Goal: Task Accomplishment & Management: Use online tool/utility

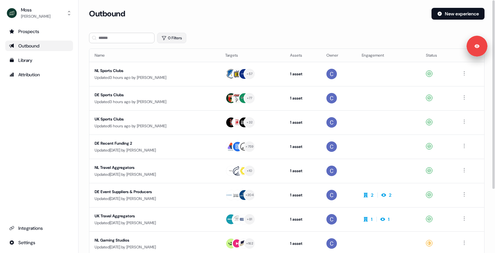
click at [171, 35] on button "0 Filters" at bounding box center [171, 38] width 29 height 10
click at [226, 18] on div "Outbound" at bounding box center [257, 14] width 337 height 12
click at [140, 80] on div "Updated 3 hours ago by Catherine Fendt" at bounding box center [155, 77] width 120 height 7
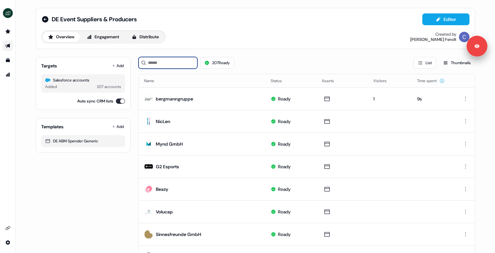
click at [151, 68] on input at bounding box center [167, 63] width 59 height 12
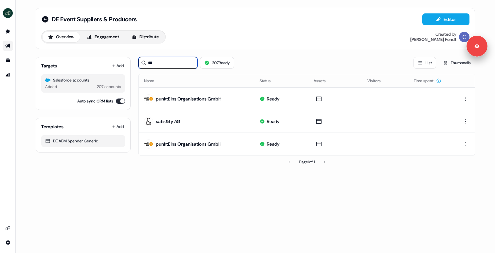
type input "***"
click at [281, 28] on div "DE Event Suppliers & Producers Editor Overview Engagement Distribute Created by…" at bounding box center [255, 28] width 428 height 30
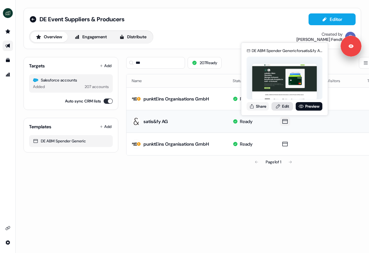
click at [274, 106] on link "Edit" at bounding box center [283, 106] width 22 height 9
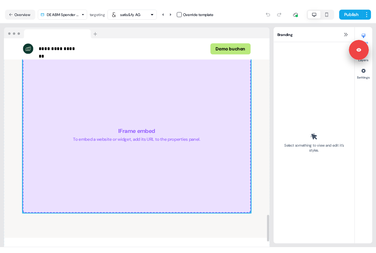
scroll to position [1423, 0]
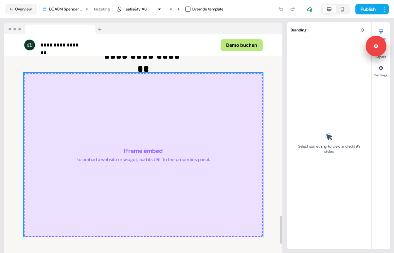
click at [158, 160] on div "To embed a website or widget, add its URL to the properties panel." at bounding box center [143, 159] width 133 height 7
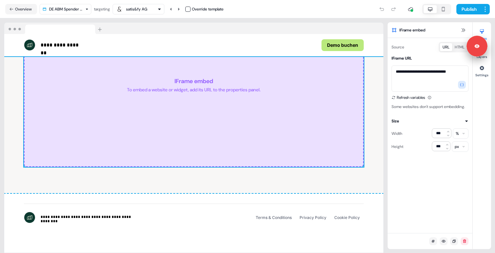
scroll to position [1272, 0]
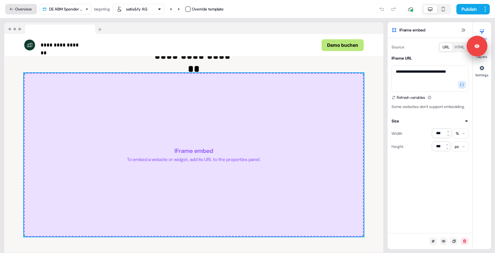
click at [25, 11] on button "Overview" at bounding box center [21, 9] width 32 height 10
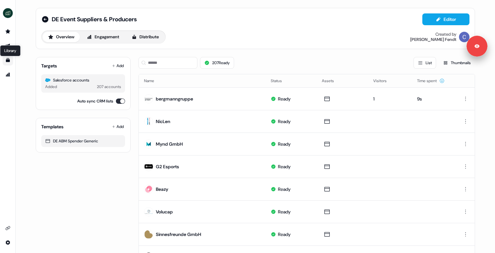
click at [7, 62] on icon "Go to templates" at bounding box center [8, 60] width 4 height 4
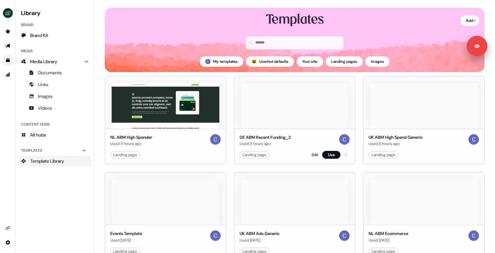
scroll to position [62, 0]
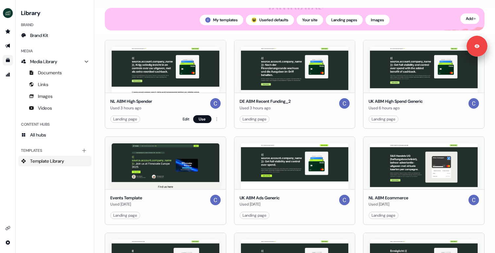
click at [185, 76] on img at bounding box center [166, 70] width 108 height 46
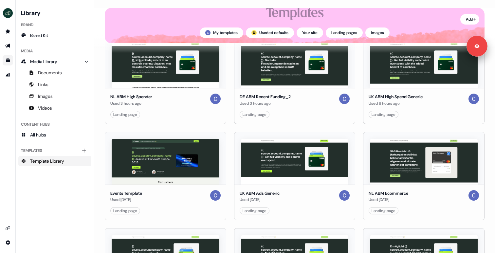
scroll to position [44, 0]
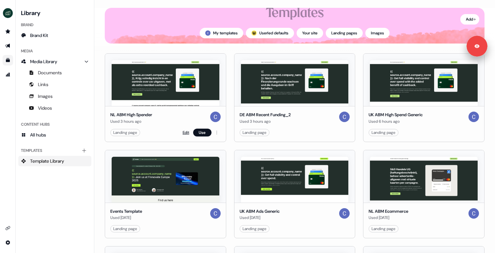
click at [183, 132] on link "Edit" at bounding box center [186, 132] width 7 height 7
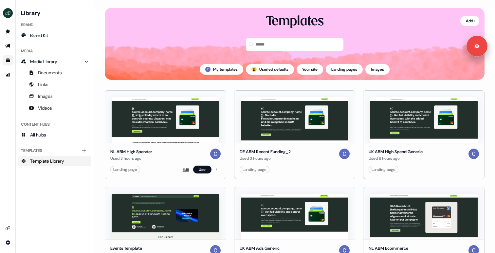
click at [185, 171] on link "Edit" at bounding box center [186, 169] width 7 height 7
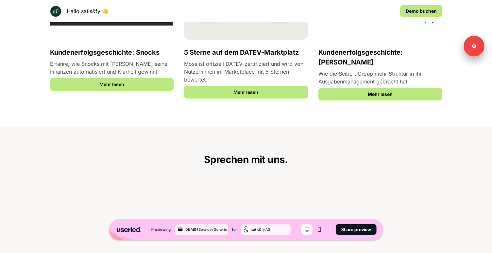
scroll to position [1229, 0]
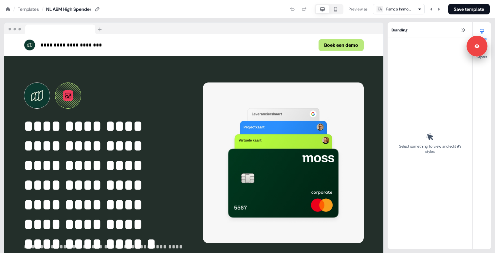
click at [31, 9] on div "Templates" at bounding box center [28, 9] width 21 height 7
click at [36, 9] on div "Templates" at bounding box center [28, 9] width 21 height 7
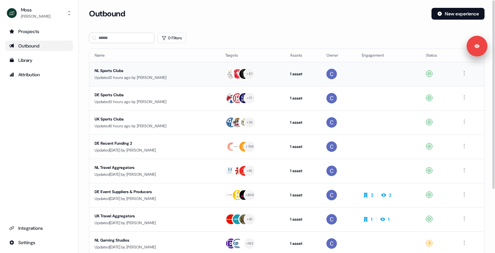
click at [142, 72] on div "NL Sports Clubs" at bounding box center [155, 70] width 120 height 7
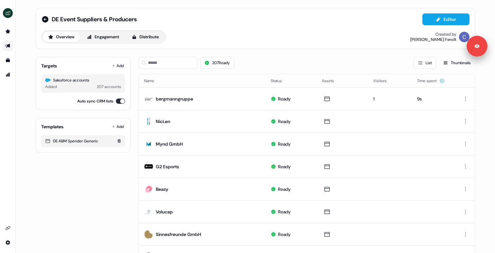
drag, startPoint x: 52, startPoint y: 140, endPoint x: 98, endPoint y: 140, distance: 46.1
click at [98, 140] on div "DE ABM Spender Generic" at bounding box center [83, 141] width 76 height 7
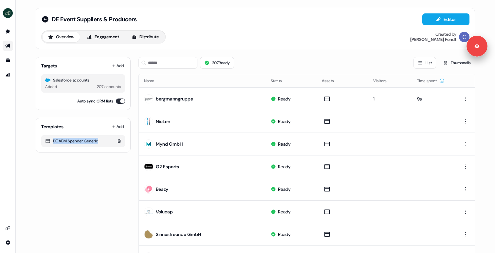
copy div "DE ABM Spender Generic"
click at [9, 59] on icon "Go to templates" at bounding box center [7, 60] width 5 height 5
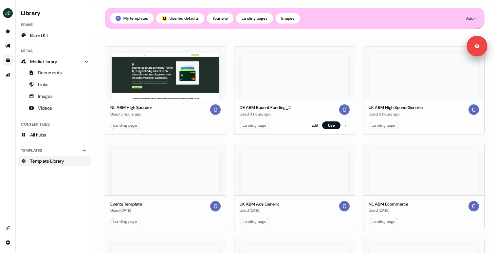
scroll to position [235, 0]
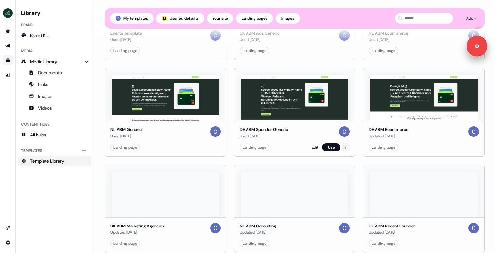
click at [342, 145] on html "For the best experience switch devices to a bigger screen. Go to [DOMAIN_NAME] …" at bounding box center [247, 126] width 495 height 253
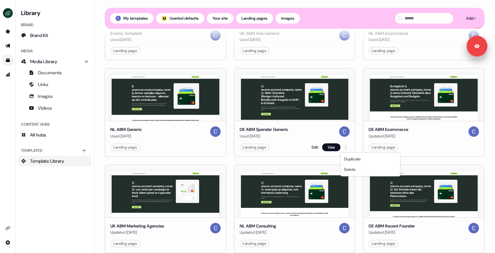
click at [306, 137] on html "For the best experience switch devices to a bigger screen. Go to [DOMAIN_NAME] …" at bounding box center [247, 126] width 495 height 253
click at [311, 145] on link "Edit" at bounding box center [314, 147] width 7 height 7
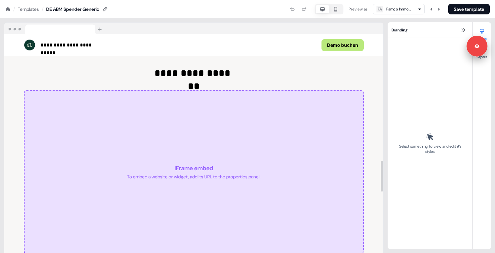
scroll to position [1341, 0]
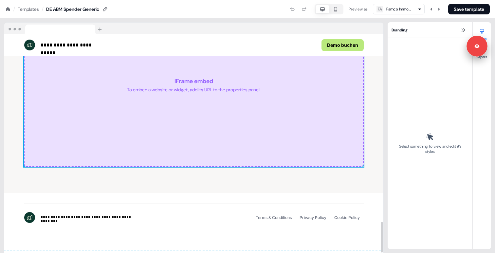
click at [227, 111] on div "IFrame embed To embed a website or widget, add its URL to the properties panel." at bounding box center [194, 85] width 340 height 164
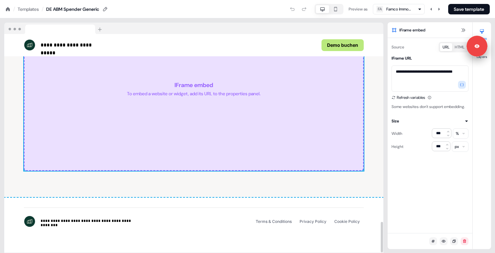
scroll to position [1227, 0]
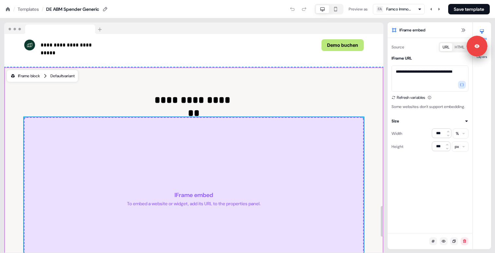
click at [71, 76] on div "Default variant" at bounding box center [62, 76] width 24 height 7
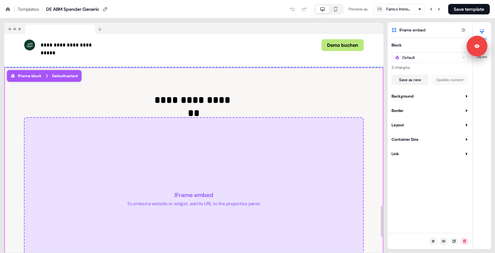
click at [71, 76] on div "Default variant" at bounding box center [65, 76] width 26 height 7
click at [290, 86] on div "**********" at bounding box center [193, 186] width 379 height 239
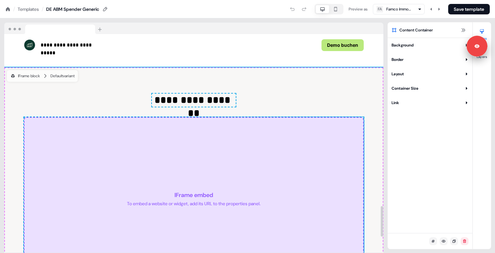
click at [290, 135] on div "IFrame embed To embed a website or widget, add its URL to the properties panel." at bounding box center [194, 199] width 340 height 164
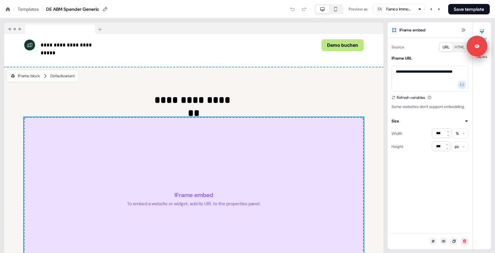
click at [9, 8] on icon at bounding box center [7, 9] width 5 height 5
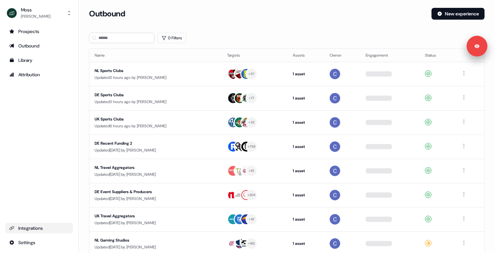
click at [21, 231] on link "Integrations" at bounding box center [39, 228] width 68 height 10
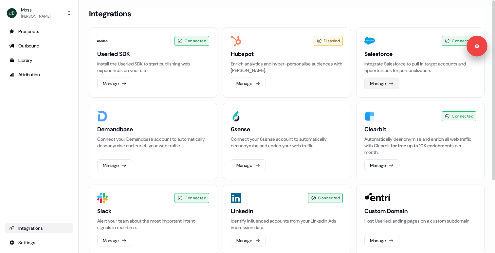
click at [376, 83] on button "Manage" at bounding box center [381, 84] width 35 height 12
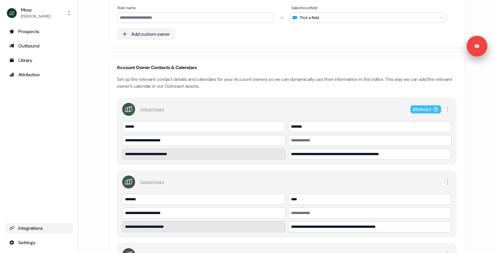
scroll to position [2030, 0]
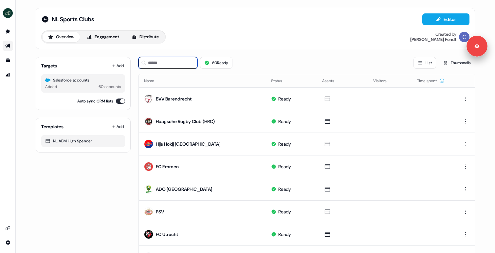
click at [177, 68] on input at bounding box center [167, 63] width 59 height 12
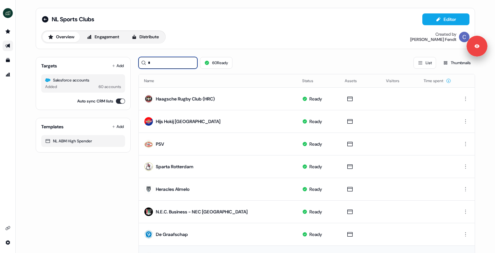
type input "*"
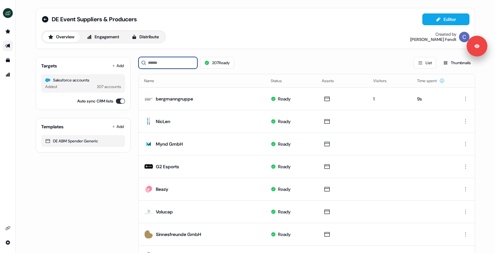
click at [168, 59] on input at bounding box center [167, 63] width 59 height 12
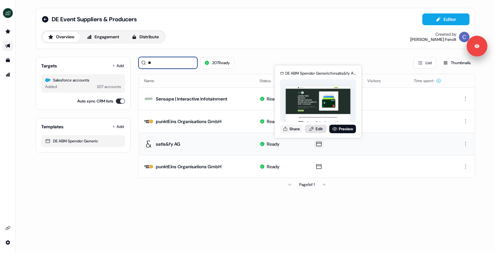
type input "**"
click at [309, 126] on link "Edit" at bounding box center [316, 129] width 22 height 9
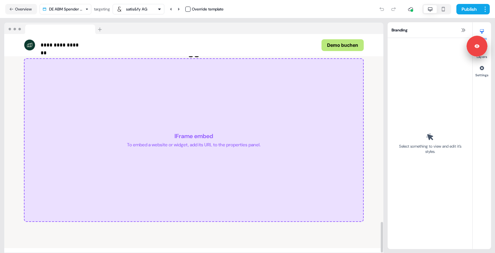
scroll to position [1341, 0]
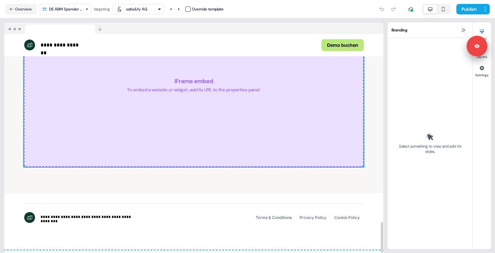
click at [204, 97] on div "IFrame embed To embed a website or widget, add its URL to the properties panel." at bounding box center [194, 85] width 340 height 164
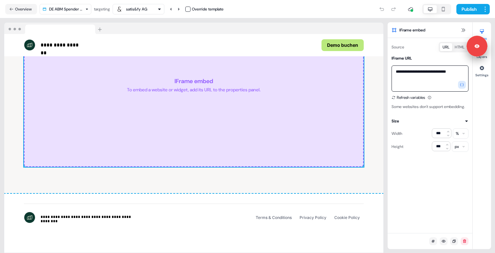
click at [436, 73] on textarea "**********" at bounding box center [429, 78] width 77 height 26
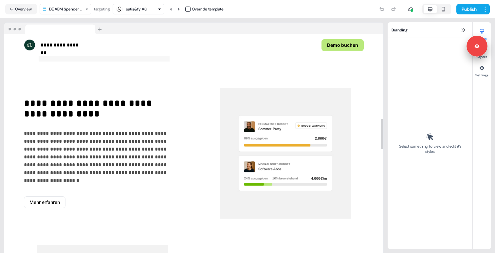
scroll to position [756, 0]
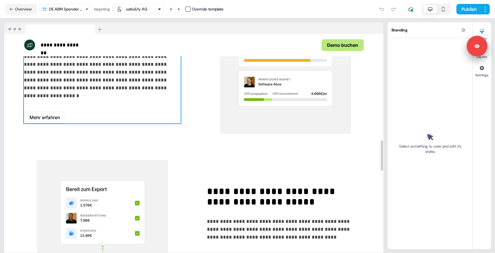
click at [106, 101] on div "**********" at bounding box center [102, 68] width 157 height 110
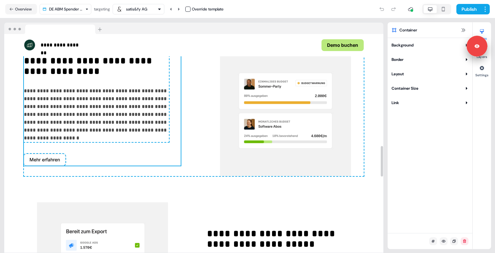
scroll to position [679, 0]
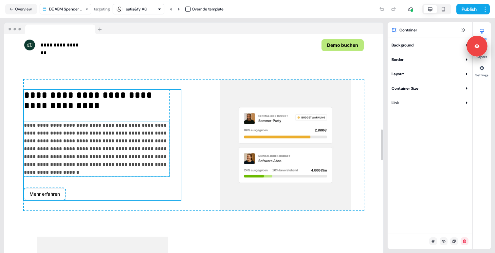
click at [84, 172] on p "**********" at bounding box center [96, 148] width 145 height 55
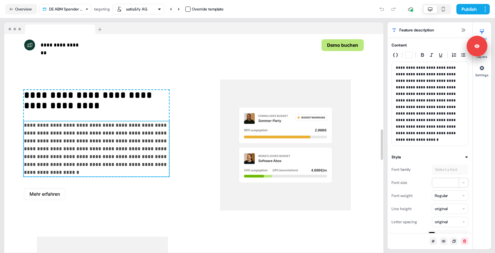
click at [84, 172] on p "**********" at bounding box center [96, 148] width 145 height 55
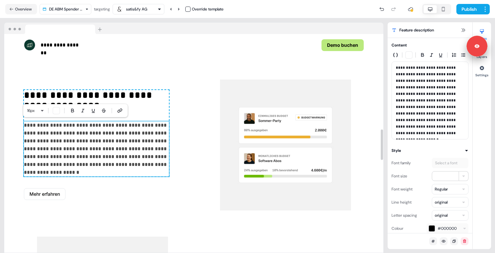
click at [85, 166] on p "**********" at bounding box center [96, 148] width 145 height 55
click at [76, 97] on p "**********" at bounding box center [96, 102] width 145 height 24
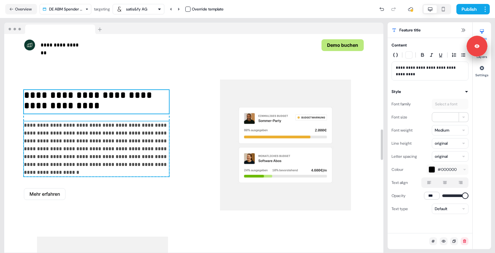
click at [84, 171] on p "**********" at bounding box center [96, 148] width 145 height 55
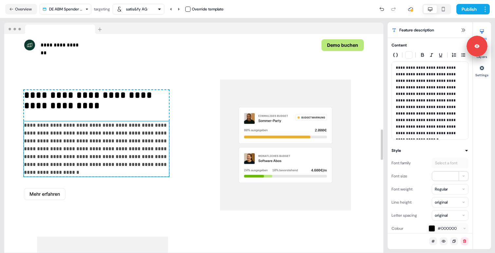
click at [83, 171] on p "**********" at bounding box center [96, 148] width 145 height 55
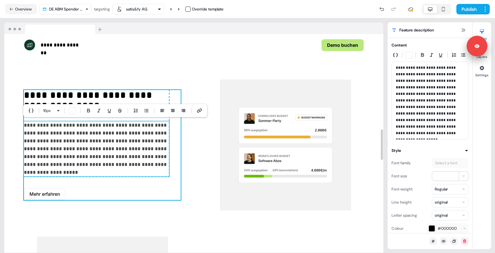
click at [98, 197] on div "**********" at bounding box center [102, 145] width 157 height 110
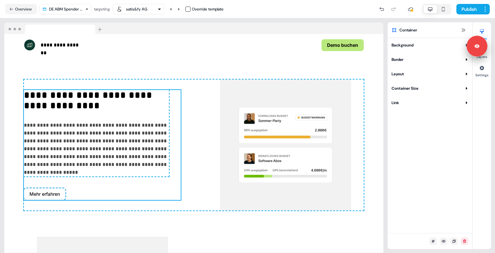
click at [385, 31] on div "**********" at bounding box center [193, 135] width 387 height 235
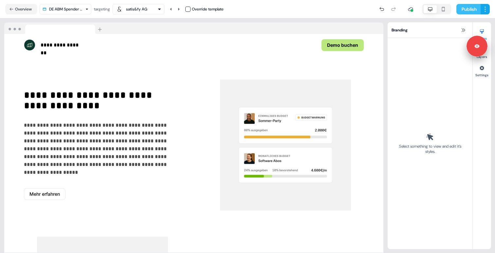
click at [475, 9] on button "Publish" at bounding box center [468, 9] width 24 height 10
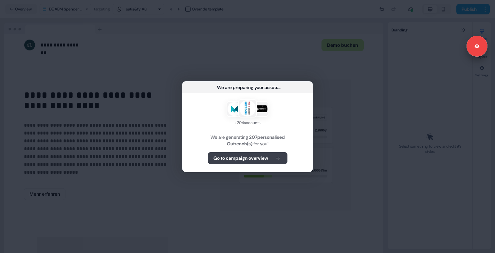
click at [228, 155] on b "Go to campaign overview" at bounding box center [240, 158] width 55 height 7
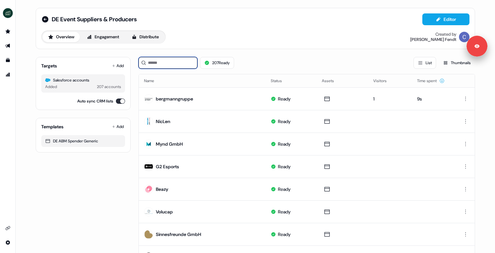
click at [164, 66] on input at bounding box center [167, 63] width 59 height 12
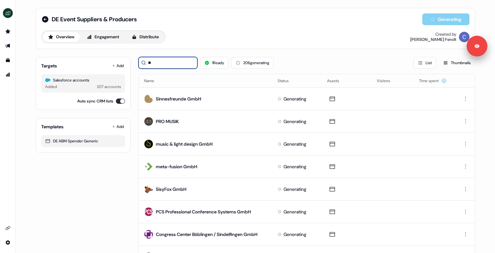
type input "*"
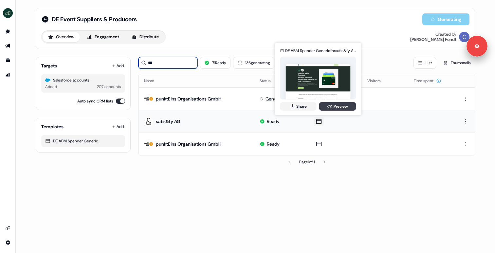
type input "***"
click at [333, 106] on link "Preview" at bounding box center [337, 106] width 37 height 9
click at [313, 75] on img at bounding box center [318, 82] width 65 height 36
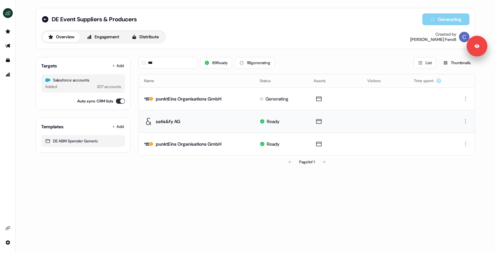
click at [261, 182] on div "DE Event Suppliers & Producers Generating Overview Engagement Distribute Create…" at bounding box center [255, 126] width 479 height 253
click at [160, 67] on input "***" at bounding box center [167, 63] width 59 height 12
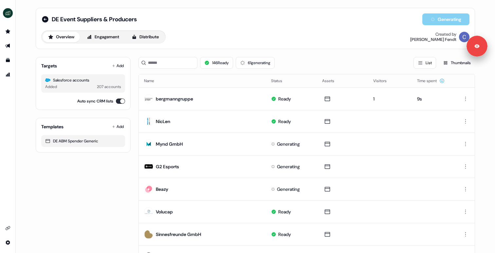
click at [232, 48] on div "DE Event Suppliers & Producers Generating Overview Engagement Distribute Create…" at bounding box center [255, 28] width 439 height 41
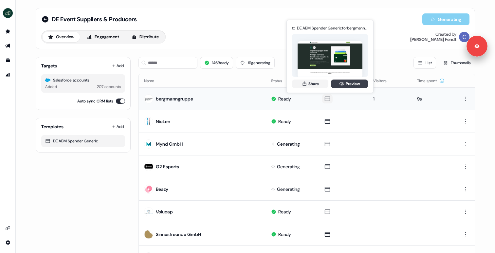
click at [345, 83] on link "Preview" at bounding box center [349, 83] width 37 height 9
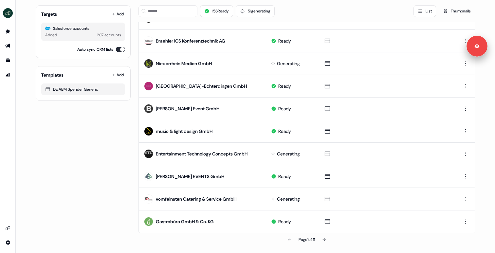
scroll to position [307, 0]
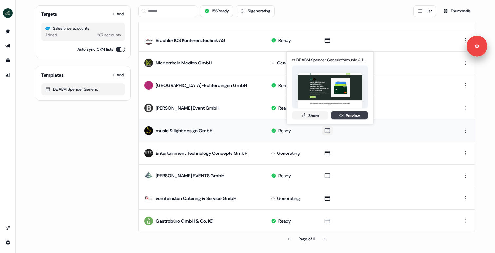
click at [343, 115] on icon at bounding box center [341, 115] width 5 height 5
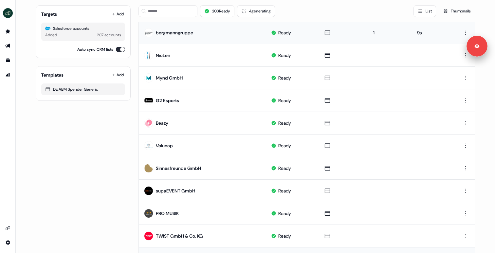
scroll to position [0, 0]
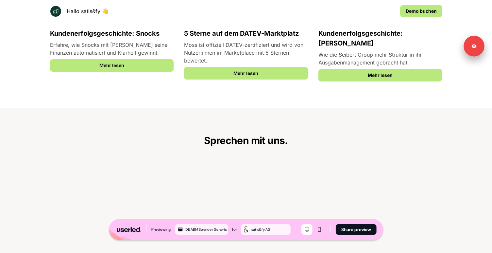
scroll to position [1253, 0]
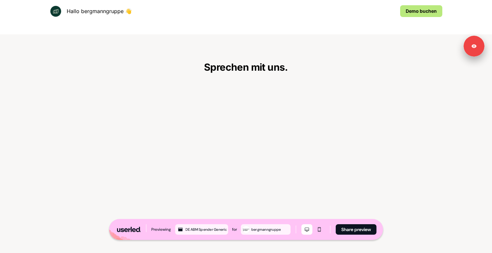
scroll to position [1265, 0]
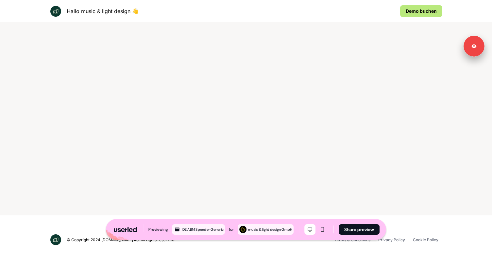
scroll to position [1265, 0]
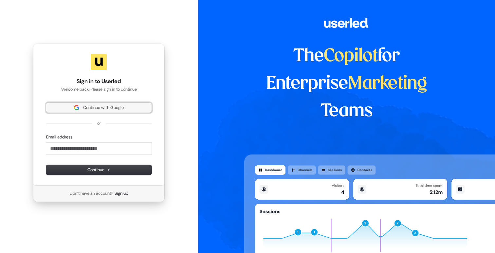
click at [110, 108] on span "Continue with Google" at bounding box center [103, 108] width 41 height 6
